Goal: Task Accomplishment & Management: Manage account settings

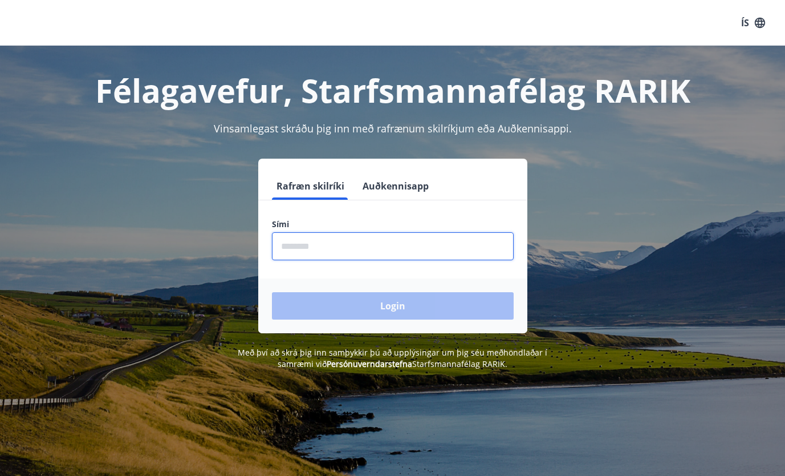
click at [340, 249] on input "phone" at bounding box center [393, 246] width 242 height 28
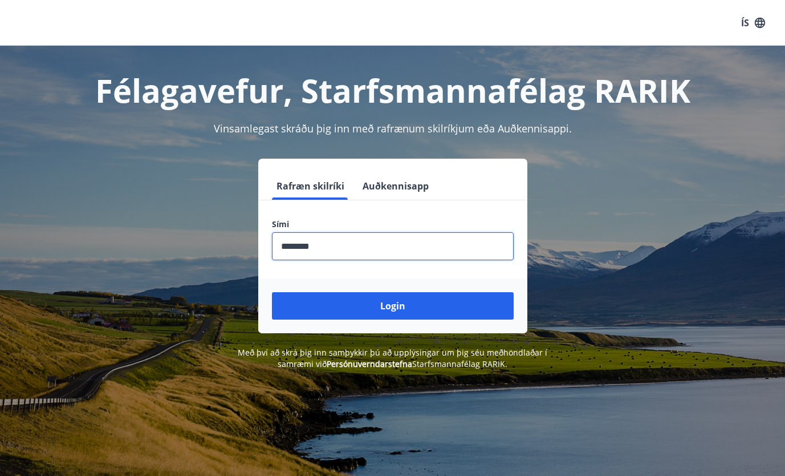
type input "********"
click at [272, 292] on button "Login" at bounding box center [393, 305] width 242 height 27
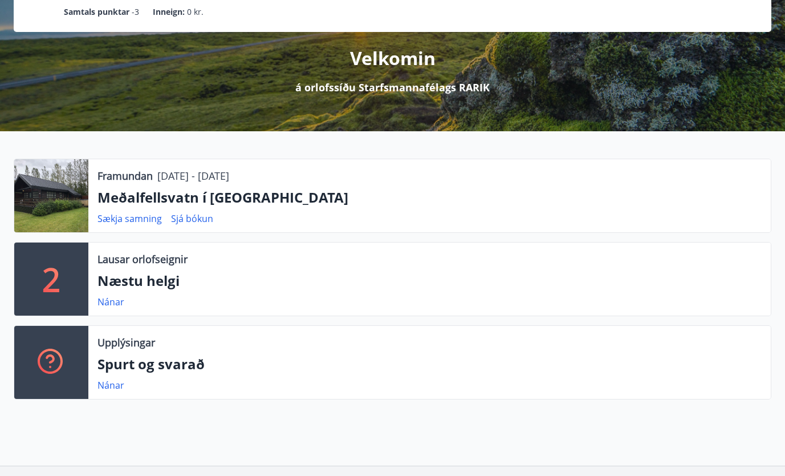
scroll to position [114, 0]
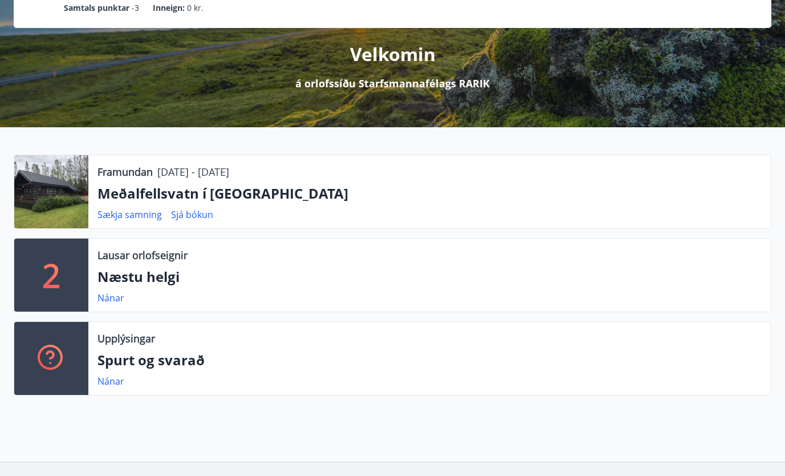
click at [194, 212] on link "Sjá bókun" at bounding box center [192, 214] width 42 height 13
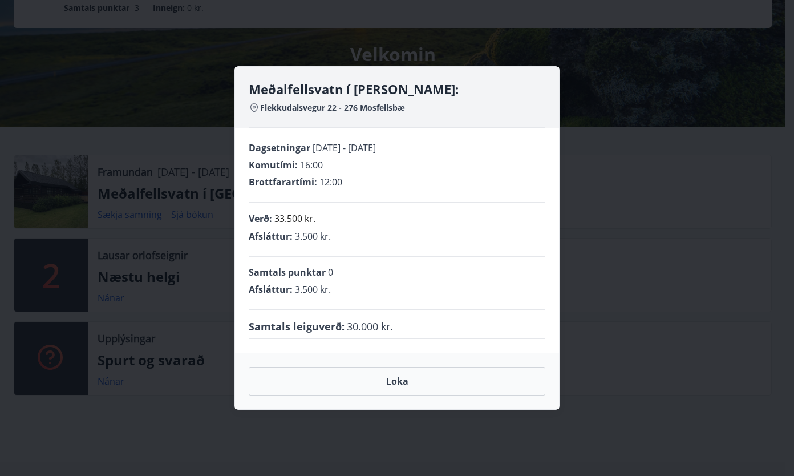
click at [399, 383] on button "Loka" at bounding box center [397, 381] width 297 height 29
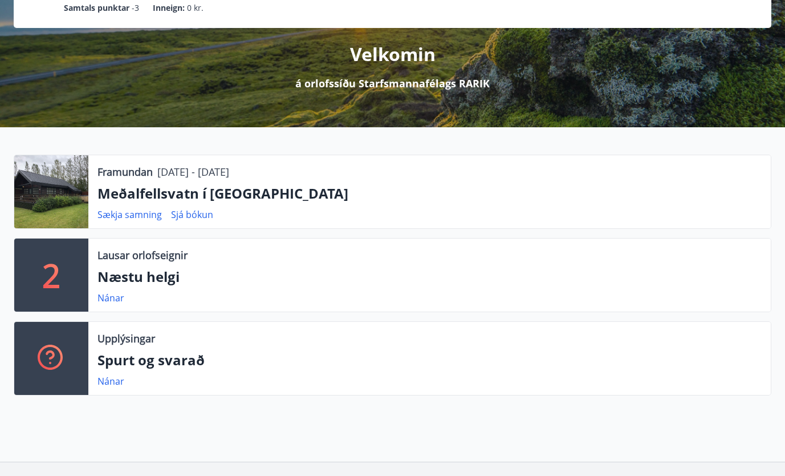
click at [131, 214] on link "Sækja samning" at bounding box center [130, 214] width 64 height 13
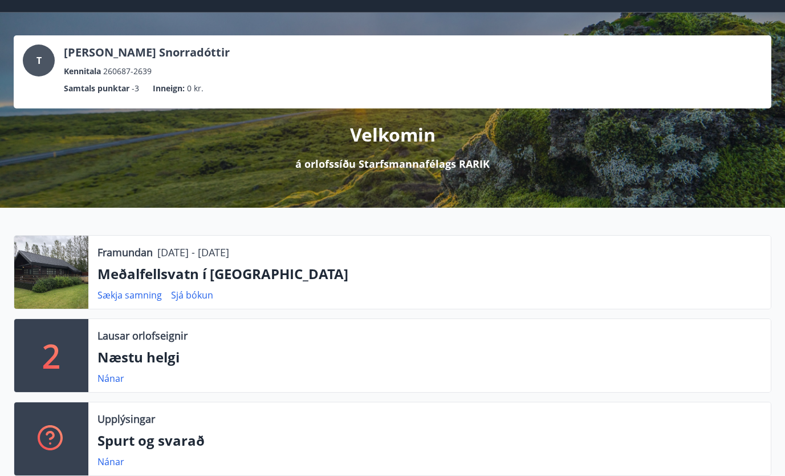
scroll to position [0, 0]
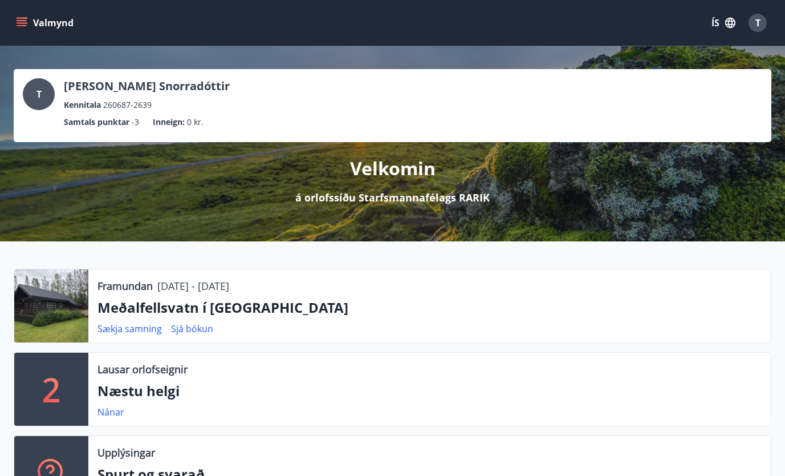
click at [260, 293] on div "Framundan 26.12.2025 - 02.01.2026 Meðalfellsvatn í Kjós Sækja samning Sjá bókun" at bounding box center [429, 305] width 683 height 73
click at [756, 28] on span "T" at bounding box center [758, 23] width 5 height 13
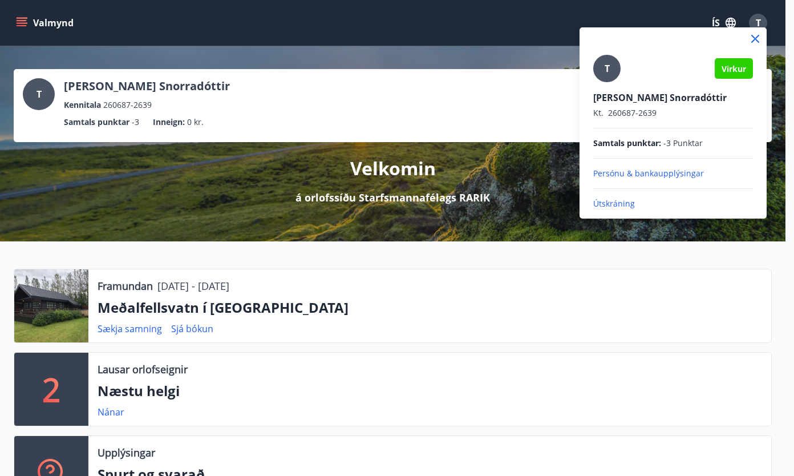
click at [155, 82] on div at bounding box center [397, 238] width 794 height 476
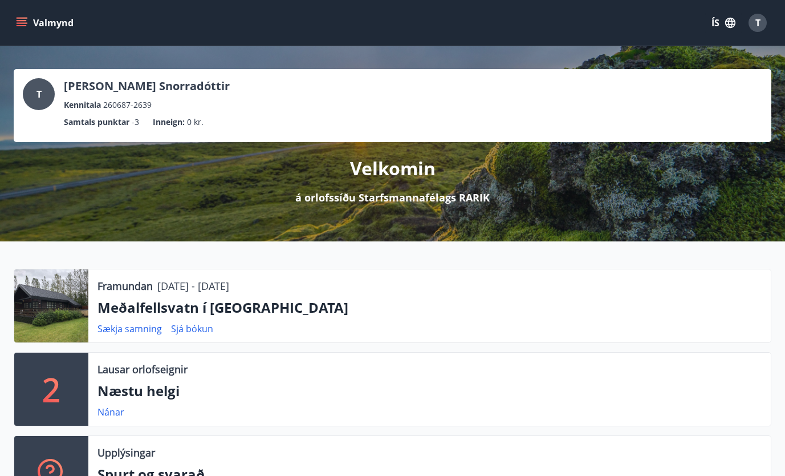
click at [198, 286] on p "26.12.2025 - 02.01.2026" at bounding box center [193, 285] width 72 height 15
click at [133, 324] on link "Sækja samning" at bounding box center [130, 328] width 64 height 13
click at [21, 21] on icon "menu" at bounding box center [22, 20] width 10 height 1
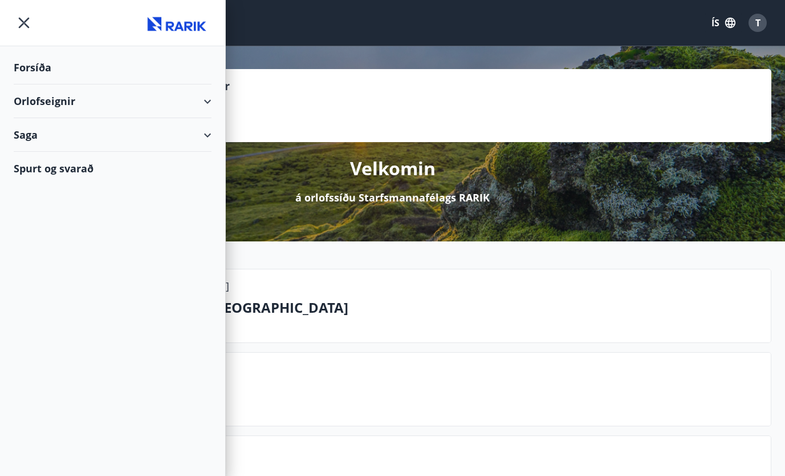
click at [202, 135] on div "Saga" at bounding box center [113, 135] width 198 height 34
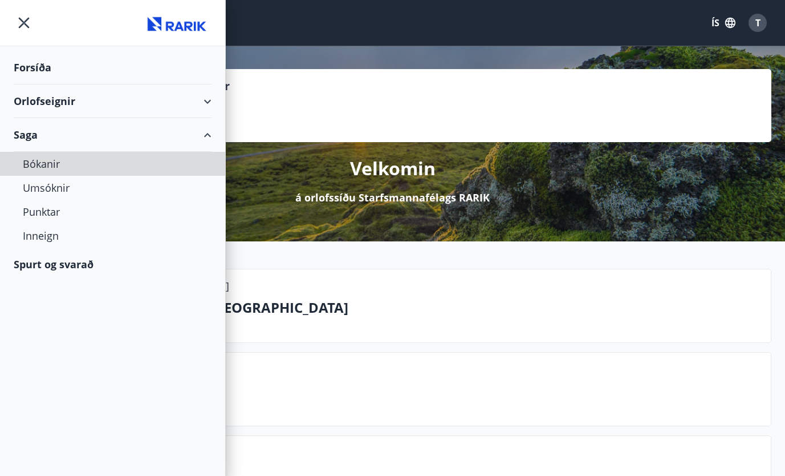
click at [42, 164] on div "Bókanir" at bounding box center [113, 164] width 180 height 24
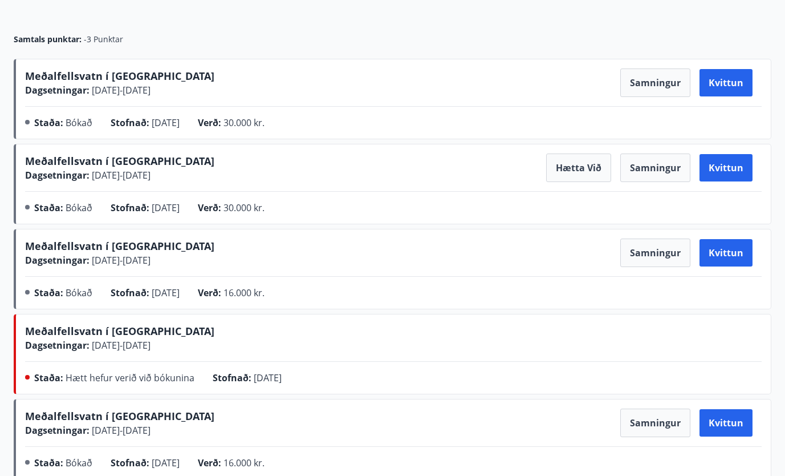
scroll to position [114, 0]
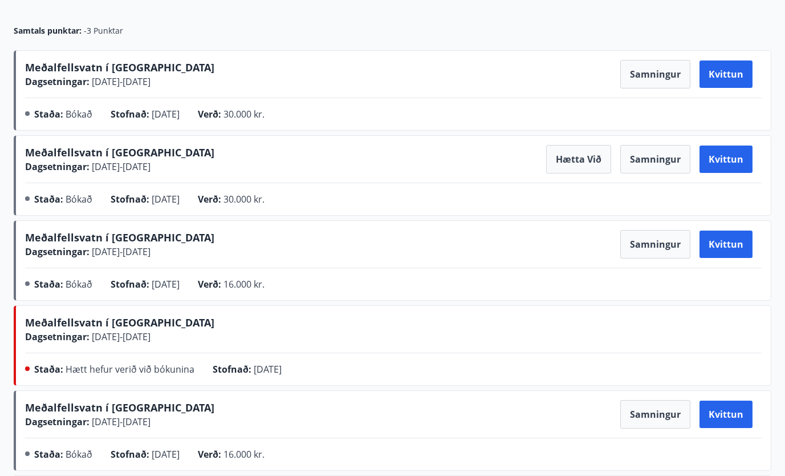
drag, startPoint x: 93, startPoint y: 80, endPoint x: 195, endPoint y: 81, distance: 102.1
click at [195, 81] on div "Meðalfellsvatn í Kjós Dagsetningar : 18.07.2025 - 25.07.2025 Samningur Kvittun" at bounding box center [393, 74] width 737 height 29
click at [733, 163] on button "Kvittun" at bounding box center [726, 158] width 53 height 27
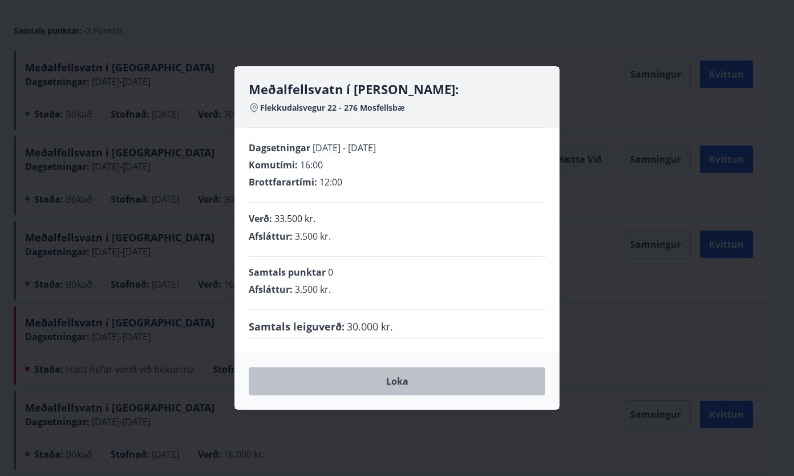
click at [348, 386] on button "Loka" at bounding box center [397, 381] width 297 height 29
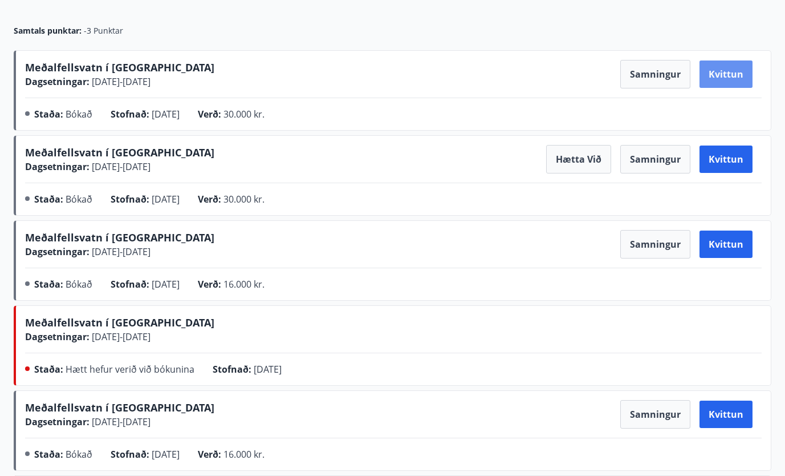
click at [737, 75] on button "Kvittun" at bounding box center [726, 73] width 53 height 27
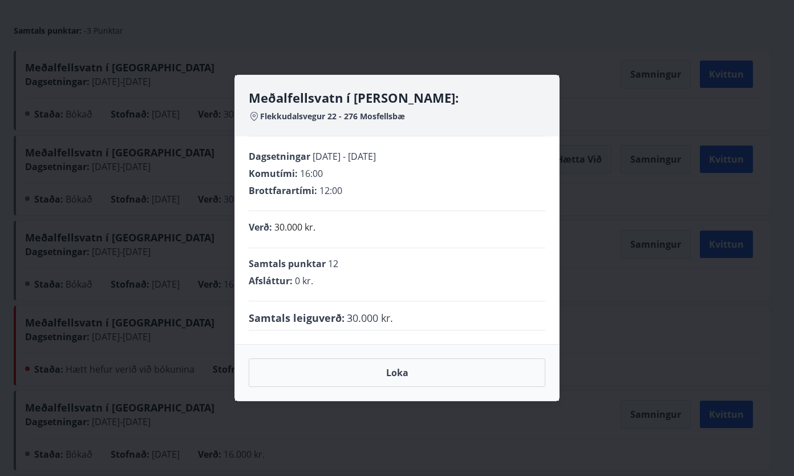
click at [415, 369] on button "Loka" at bounding box center [397, 372] width 297 height 29
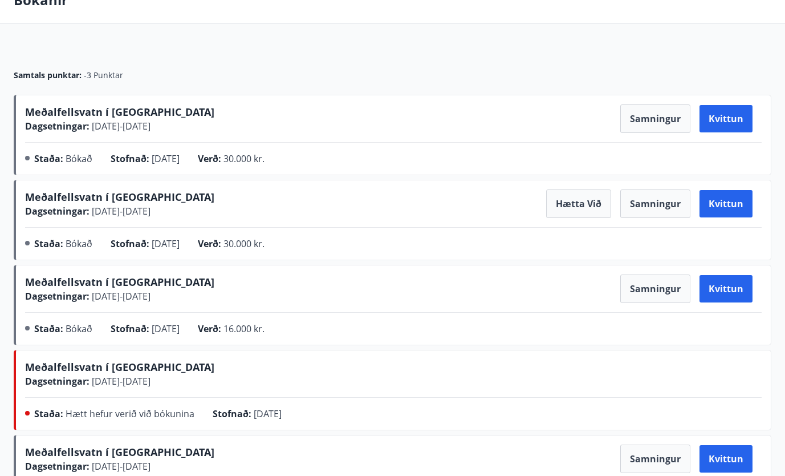
scroll to position [57, 0]
